Goal: Transaction & Acquisition: Purchase product/service

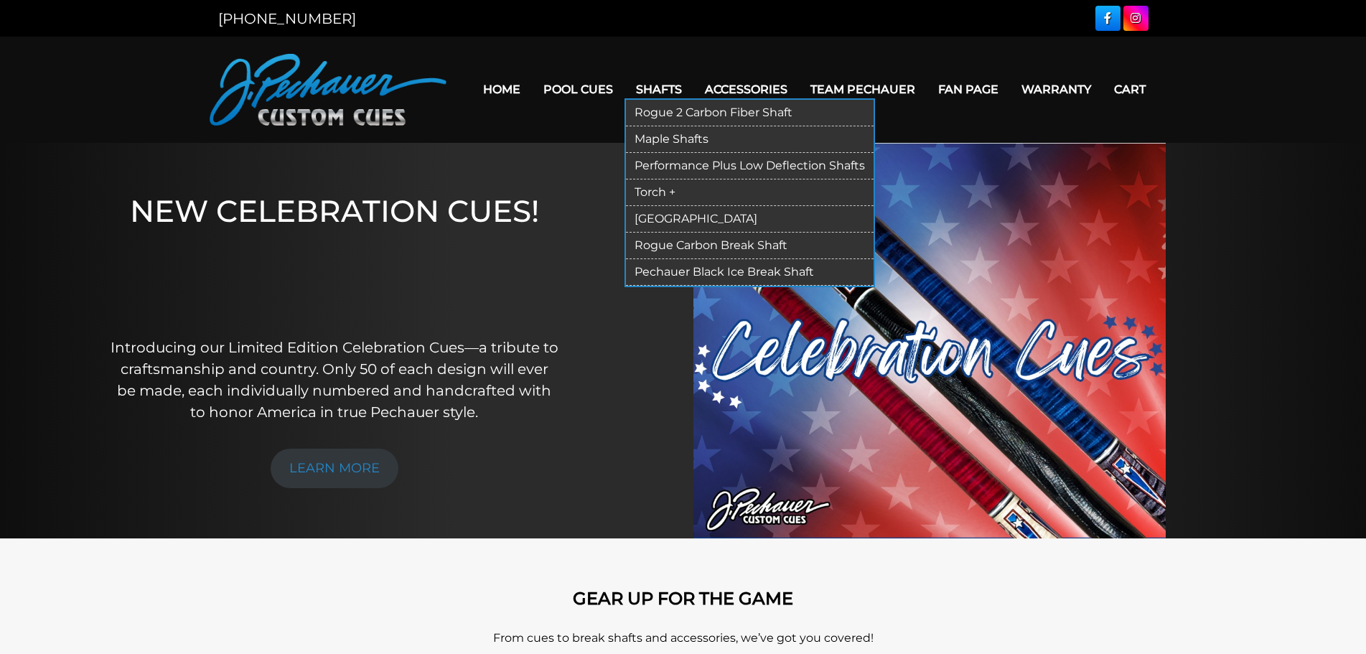
click at [718, 274] on link "Pechauer Black Ice Break Shaft" at bounding box center [750, 272] width 248 height 27
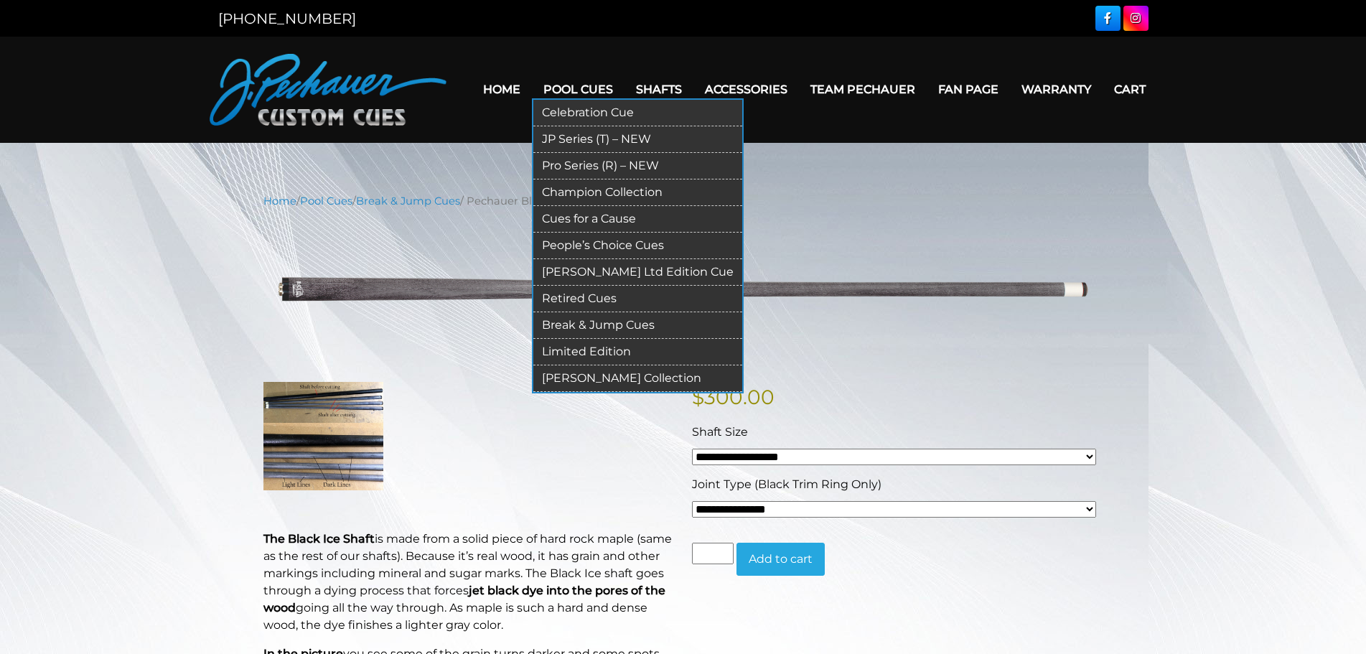
click at [622, 320] on link "Break & Jump Cues" at bounding box center [637, 325] width 209 height 27
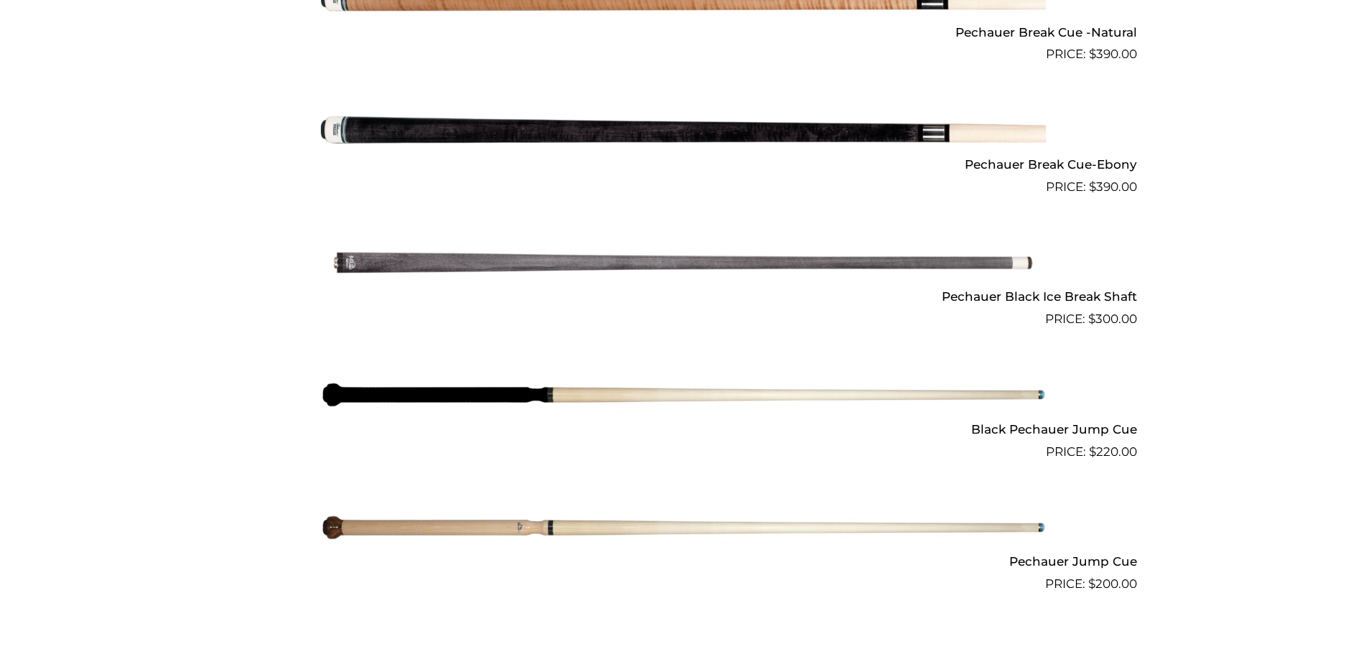
scroll to position [994, 0]
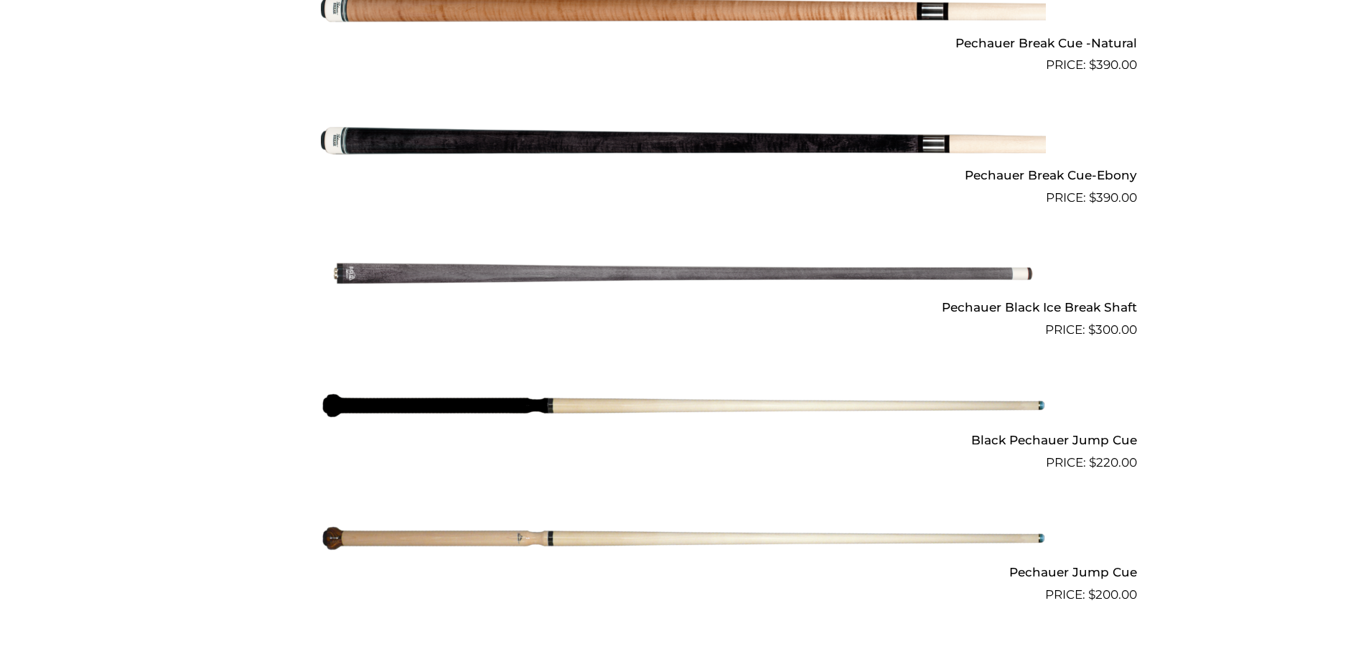
click at [605, 405] on img at bounding box center [683, 405] width 725 height 121
